Goal: Use online tool/utility: Utilize a website feature to perform a specific function

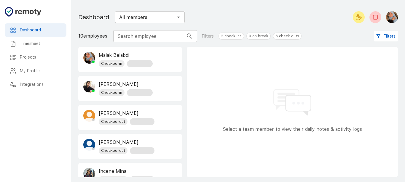
click at [352, 18] on div at bounding box center [358, 17] width 17 height 12
click at [359, 17] on icon "Start your break" at bounding box center [358, 17] width 7 height 7
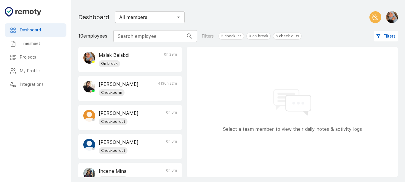
click at [379, 18] on button "End your break" at bounding box center [375, 17] width 12 height 12
